Goal: Navigation & Orientation: Go to known website

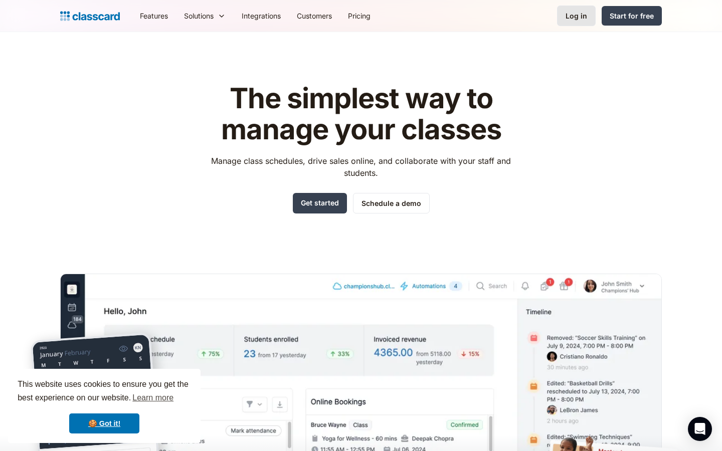
click at [578, 18] on div "Log in" at bounding box center [576, 16] width 22 height 11
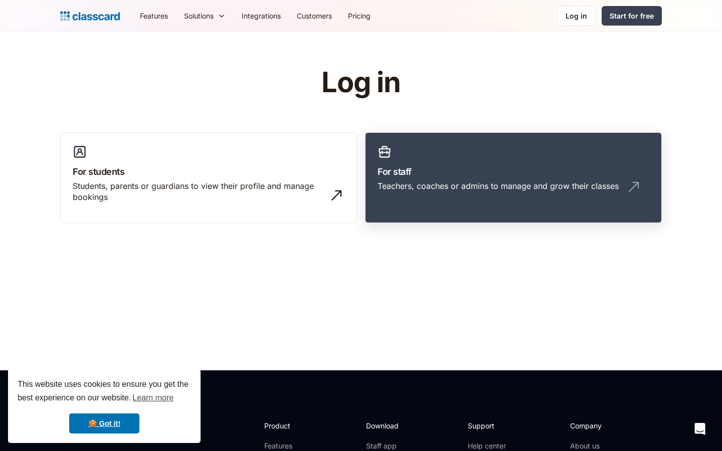
click at [462, 158] on link "For staff Teachers, coaches or admins to manage and grow their classes" at bounding box center [513, 177] width 297 height 91
